Goal: Transaction & Acquisition: Purchase product/service

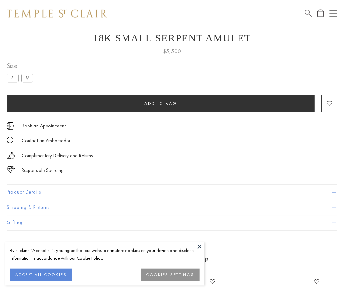
scroll to position [26, 0]
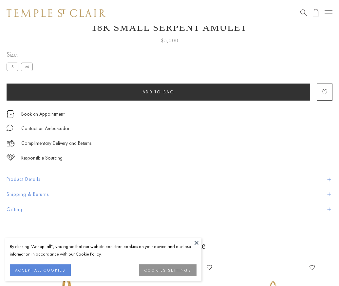
click at [158, 92] on span "Add to bag" at bounding box center [159, 92] width 32 height 6
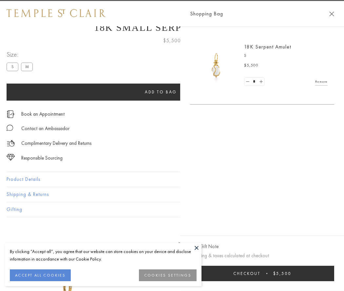
click at [330, 274] on button "Checkout $5,500" at bounding box center [262, 273] width 144 height 15
